Goal: Check status: Check status

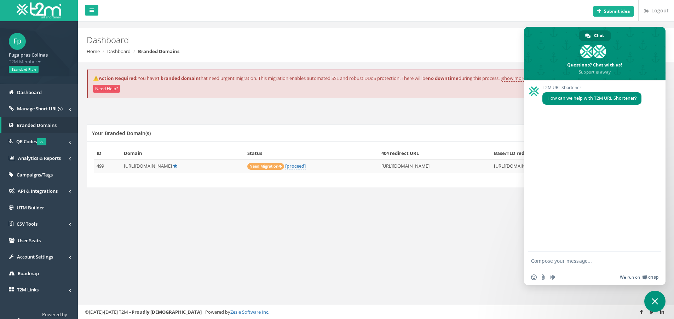
drag, startPoint x: 656, startPoint y: 300, endPoint x: 655, endPoint y: 282, distance: 18.1
click at [656, 301] on span "Close chat" at bounding box center [654, 301] width 6 height 6
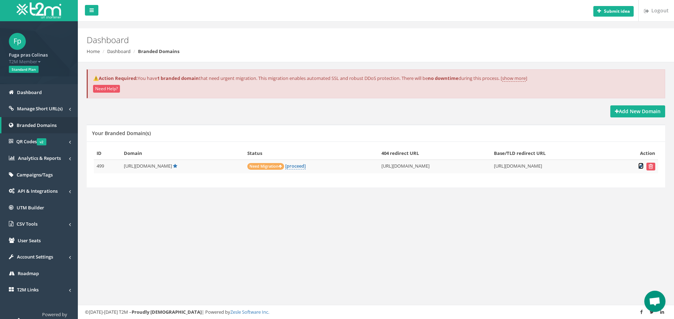
click at [639, 166] on icon at bounding box center [640, 166] width 5 height 5
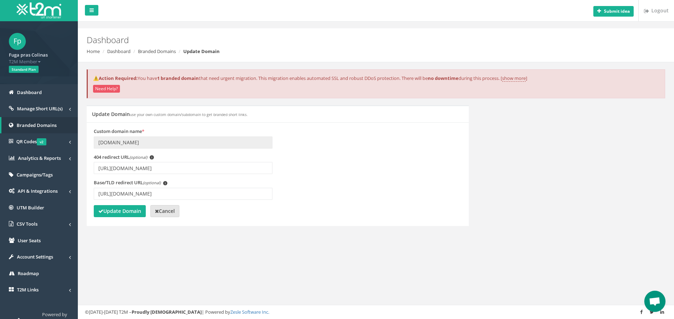
click at [165, 211] on strong "Cancel" at bounding box center [165, 211] width 20 height 7
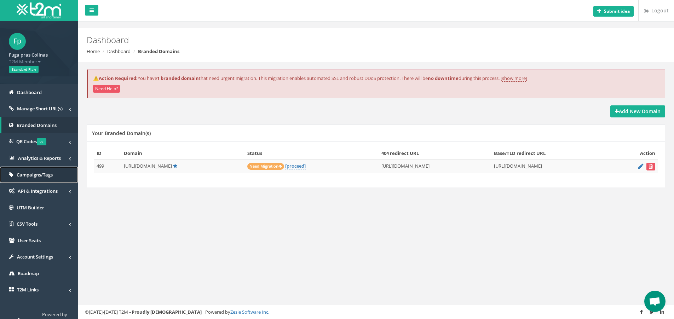
click at [37, 175] on span "Campaigns/Tags" at bounding box center [35, 174] width 36 height 6
click at [285, 164] on link "[proceed]" at bounding box center [295, 166] width 21 height 7
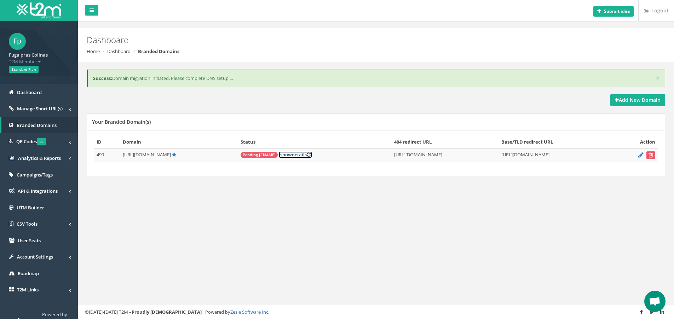
click at [279, 154] on link "[ show details ]" at bounding box center [295, 154] width 33 height 7
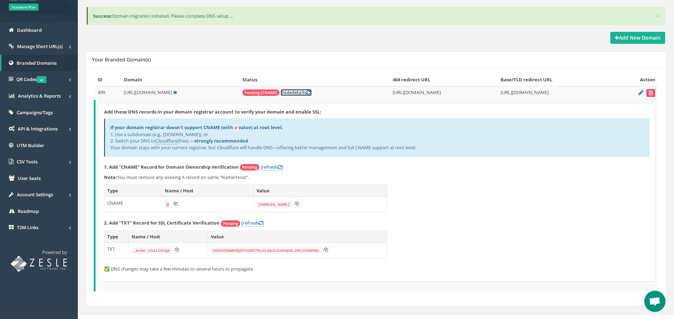
scroll to position [72, 0]
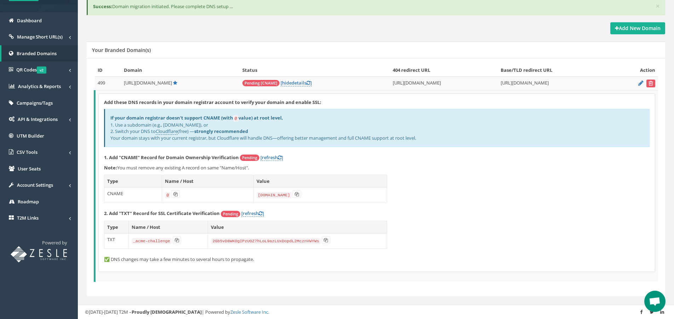
click at [122, 192] on td "CNAME" at bounding box center [133, 195] width 58 height 16
click at [363, 5] on div "× Success: Domain migration initiated. Please complete DNS setup ..." at bounding box center [376, 7] width 578 height 18
click at [175, 196] on button at bounding box center [175, 194] width 8 height 8
click at [295, 196] on icon at bounding box center [297, 194] width 4 height 4
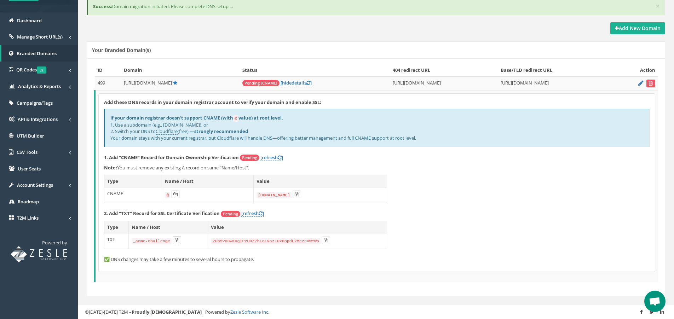
click at [177, 240] on icon at bounding box center [177, 240] width 4 height 4
click at [325, 239] on icon at bounding box center [326, 240] width 4 height 4
click at [298, 194] on button at bounding box center [296, 194] width 8 height 8
click at [297, 196] on button at bounding box center [296, 194] width 8 height 8
click at [249, 214] on link "[refresh ]" at bounding box center [252, 213] width 23 height 7
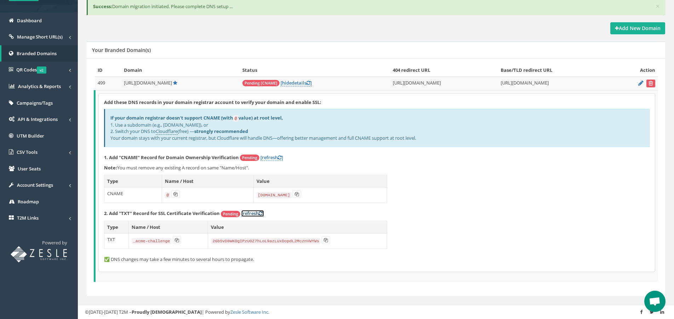
click at [253, 213] on link "[refresh ]" at bounding box center [252, 213] width 23 height 7
click at [264, 213] on link "[refresh ]" at bounding box center [252, 213] width 23 height 7
click at [266, 160] on link "[refresh ]" at bounding box center [271, 157] width 23 height 7
click at [269, 157] on link "[refresh ]" at bounding box center [271, 157] width 23 height 7
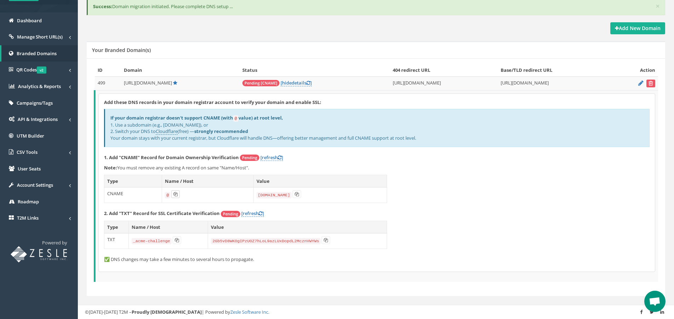
click at [176, 194] on button at bounding box center [175, 194] width 8 height 8
click at [296, 193] on icon at bounding box center [297, 194] width 4 height 4
click at [255, 215] on link "[refresh ]" at bounding box center [252, 213] width 23 height 7
click at [297, 193] on icon at bounding box center [297, 194] width 4 height 4
click at [42, 185] on span "Account Settings" at bounding box center [35, 185] width 36 height 6
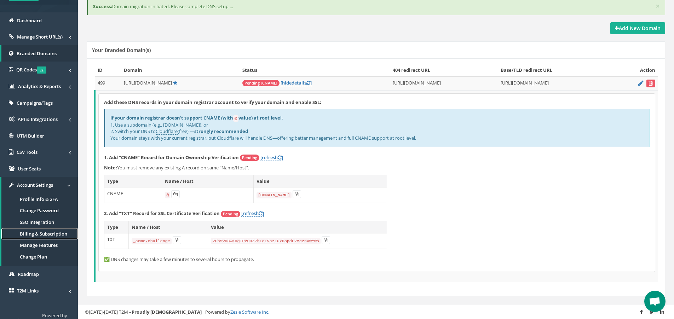
click at [53, 235] on link "Billing & Subscription" at bounding box center [39, 234] width 76 height 12
